Goal: Navigation & Orientation: Find specific page/section

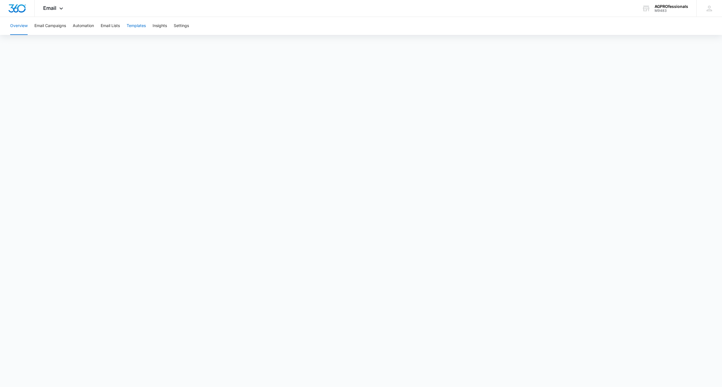
click at [139, 25] on button "Templates" at bounding box center [136, 26] width 19 height 18
click at [55, 25] on button "Email Campaigns" at bounding box center [50, 26] width 32 height 18
